Goal: Task Accomplishment & Management: Use online tool/utility

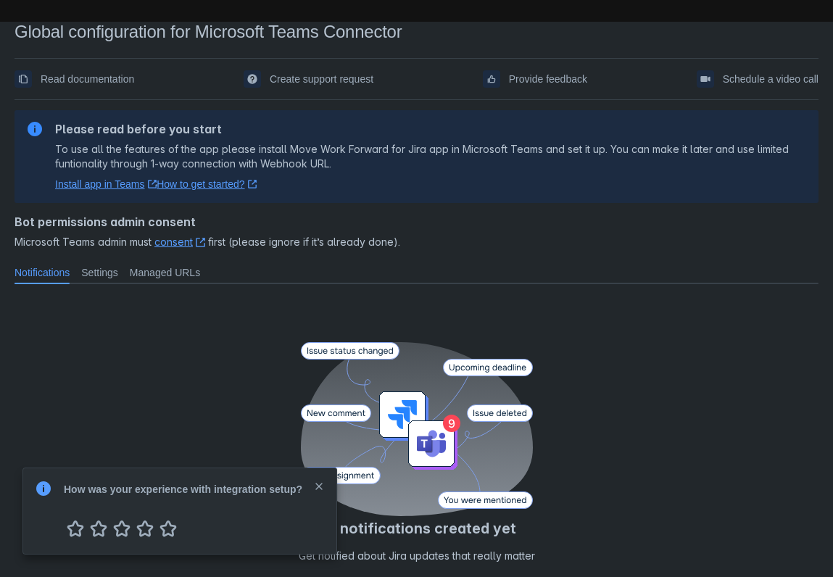
click at [320, 487] on span "close" at bounding box center [319, 487] width 12 height 12
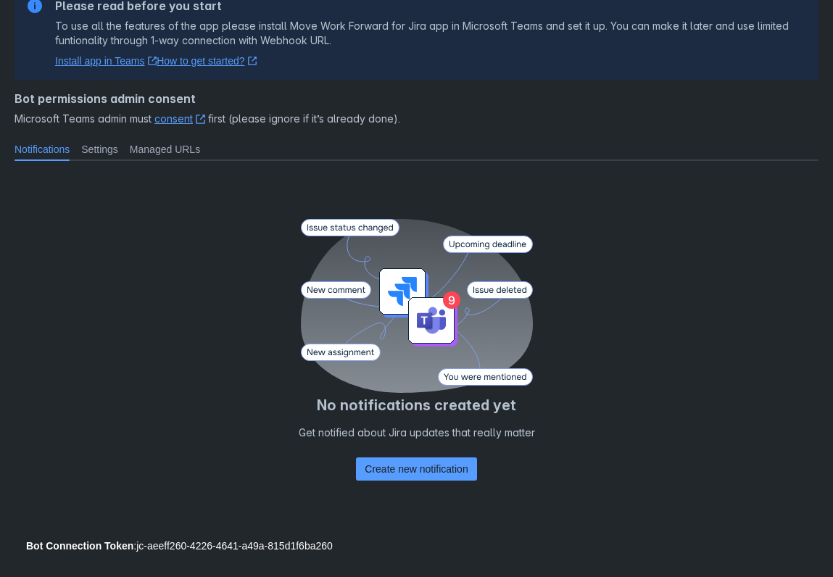
scroll to position [134, 0]
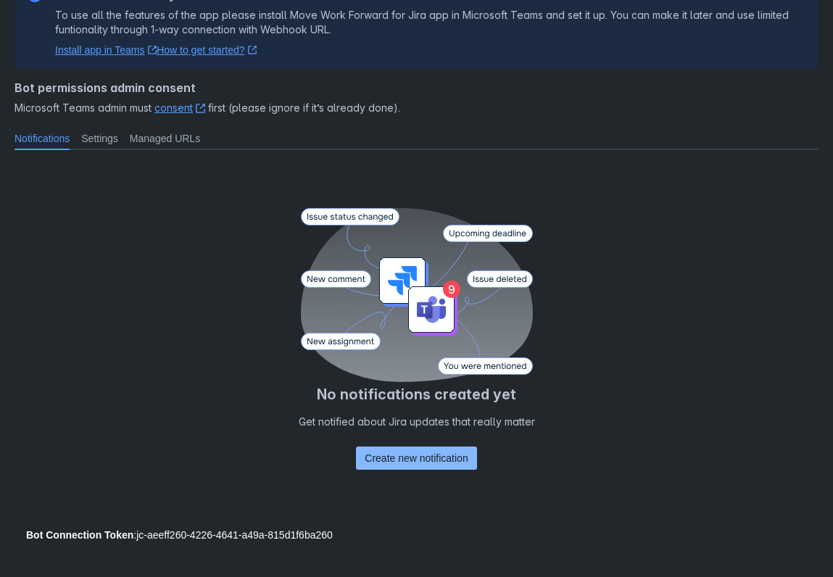
click at [398, 458] on span "Create new notification" at bounding box center [416, 458] width 103 height 23
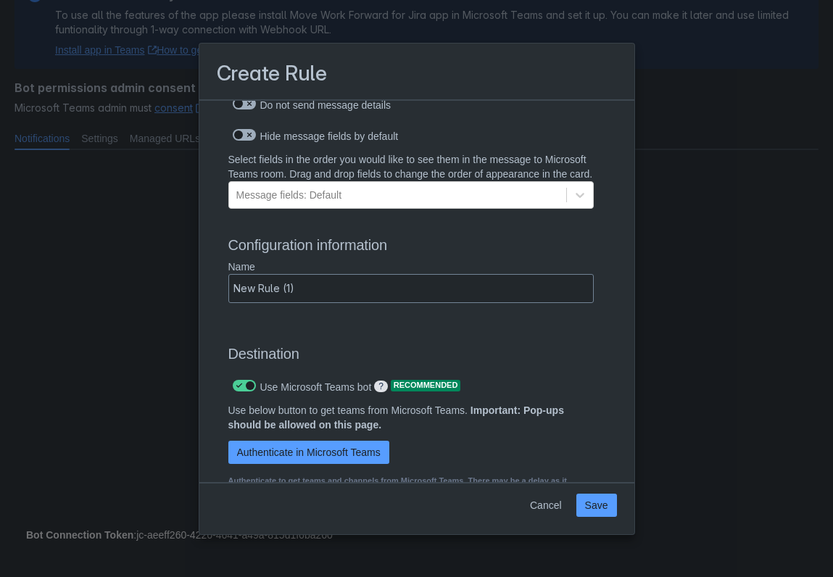
scroll to position [889, 0]
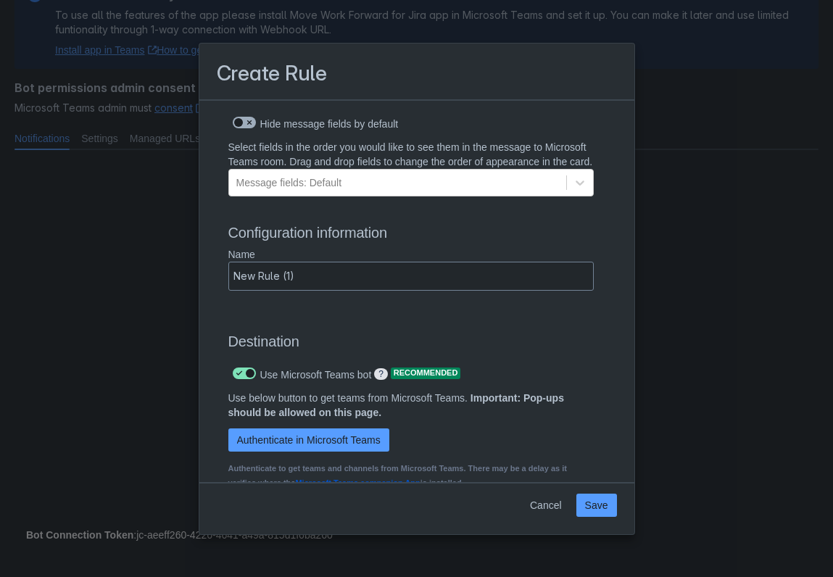
click at [241, 379] on span "Scrollable content" at bounding box center [239, 374] width 12 height 12
click at [241, 378] on input "Scrollable content" at bounding box center [237, 373] width 9 height 9
checkbox input "false"
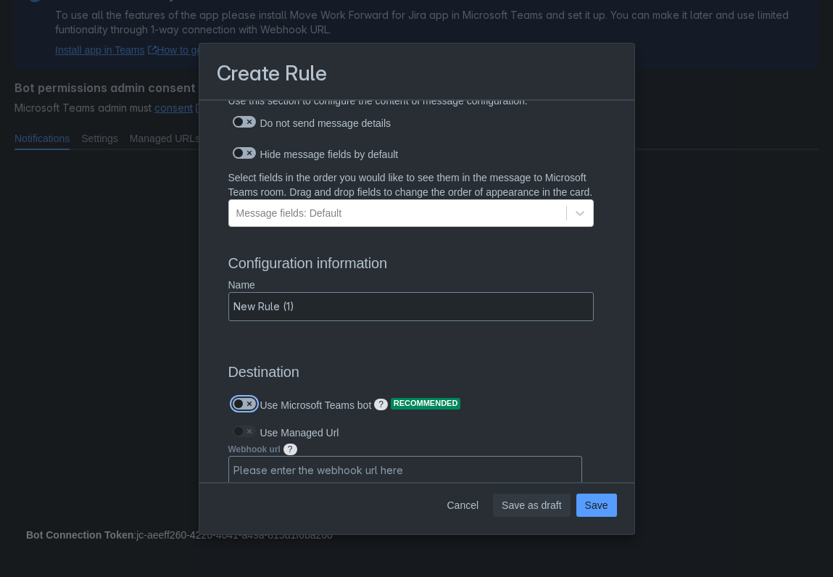
scroll to position [860, 0]
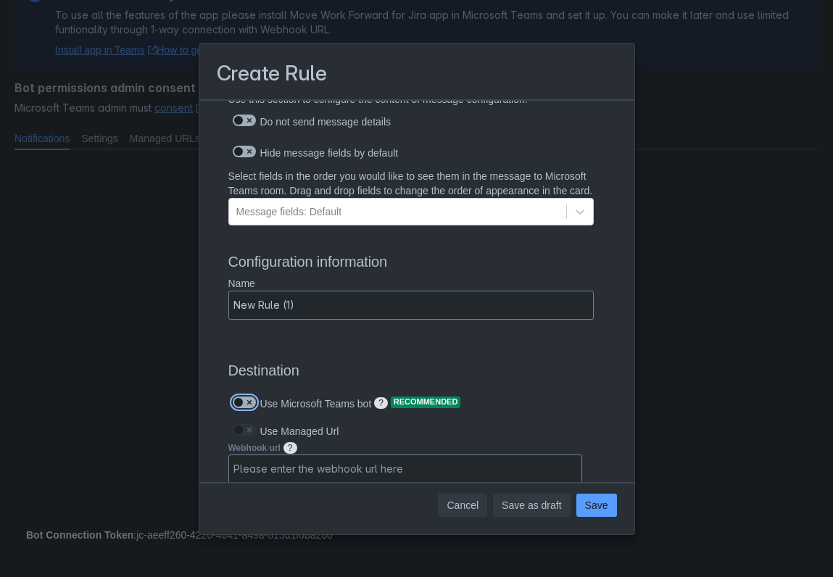
click at [463, 508] on span "Cancel" at bounding box center [463, 505] width 32 height 23
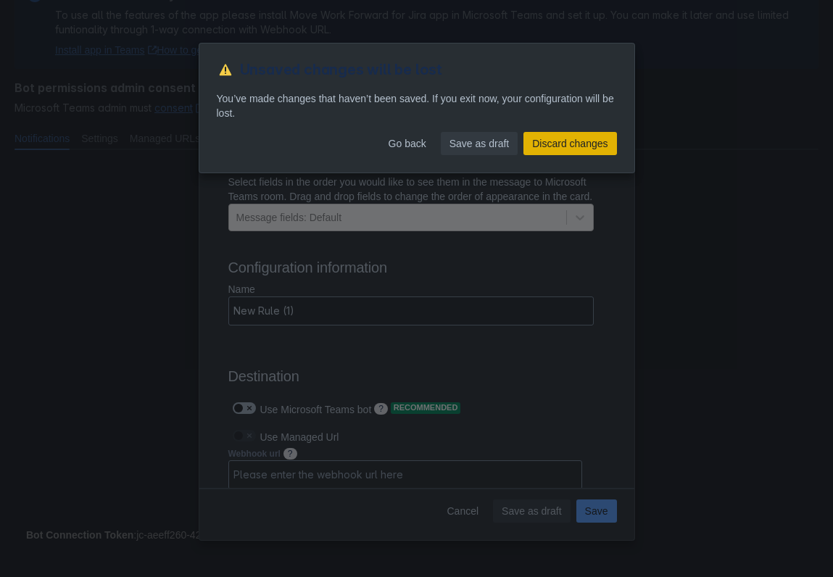
click at [558, 140] on span "Discard changes" at bounding box center [569, 143] width 75 height 23
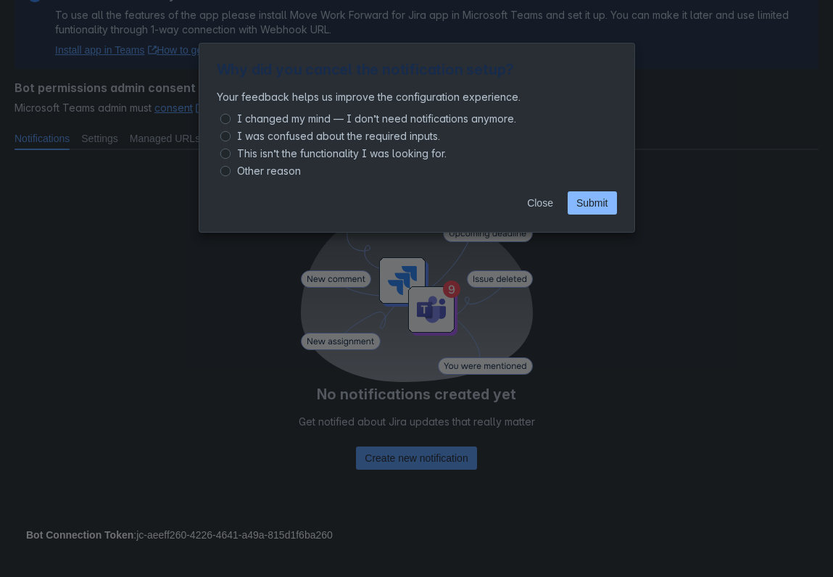
click at [587, 203] on span "Submit" at bounding box center [592, 202] width 32 height 23
click at [225, 122] on input "I changed my mind — I don’t need notifications anymore." at bounding box center [225, 119] width 10 height 10
radio input "true"
click at [537, 206] on span "Close" at bounding box center [540, 202] width 26 height 23
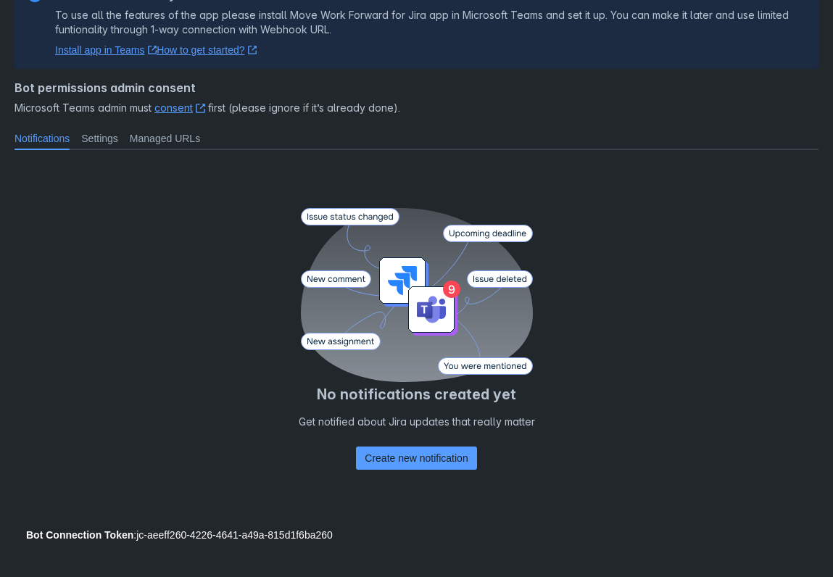
scroll to position [0, 0]
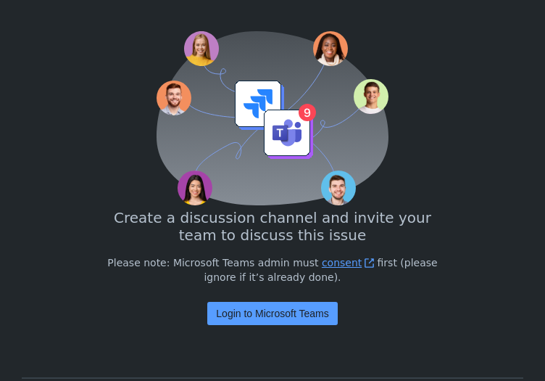
scroll to position [155, 0]
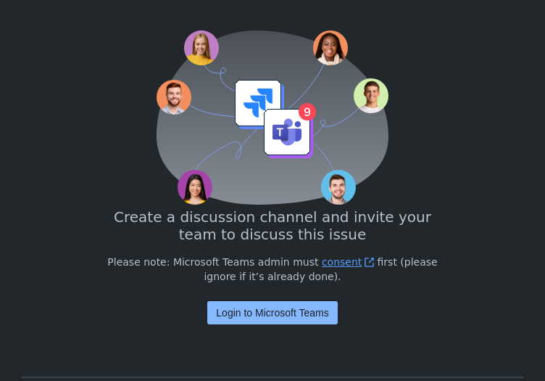
click at [276, 312] on span "Login to Microsoft Teams" at bounding box center [272, 312] width 112 height 23
